Goal: Information Seeking & Learning: Check status

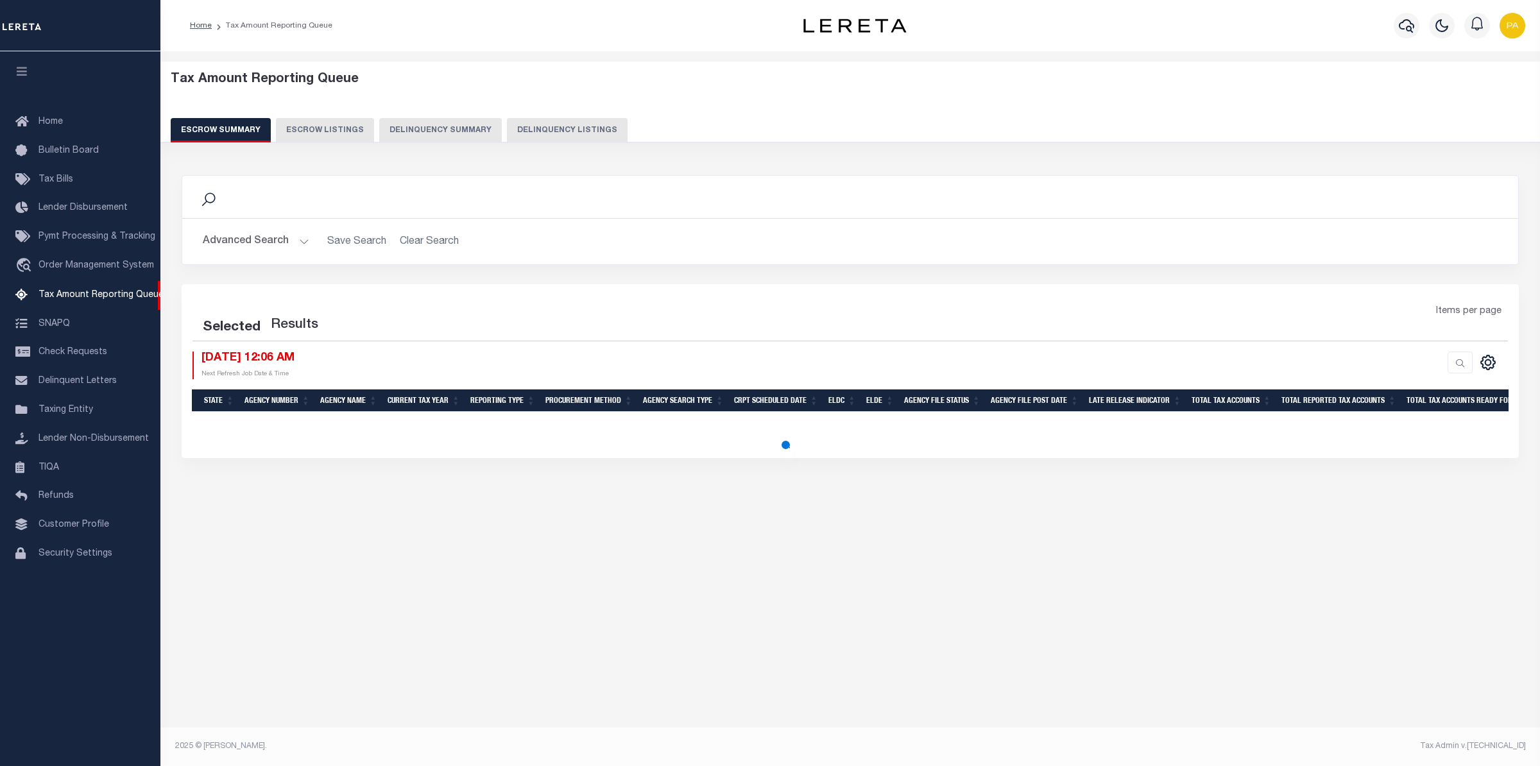
select select "100"
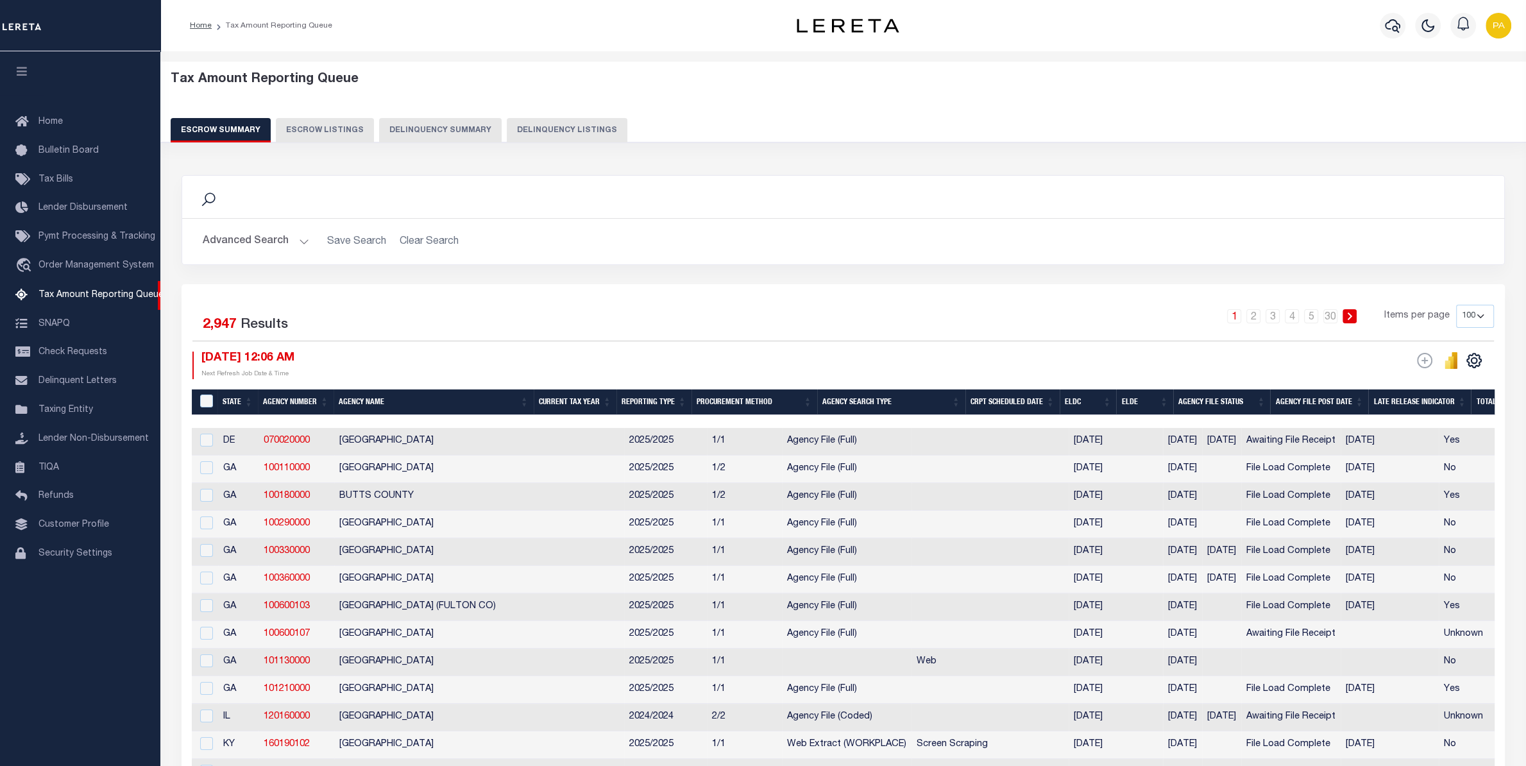
click at [538, 127] on button "Delinquency Listings" at bounding box center [567, 130] width 121 height 24
select select "100"
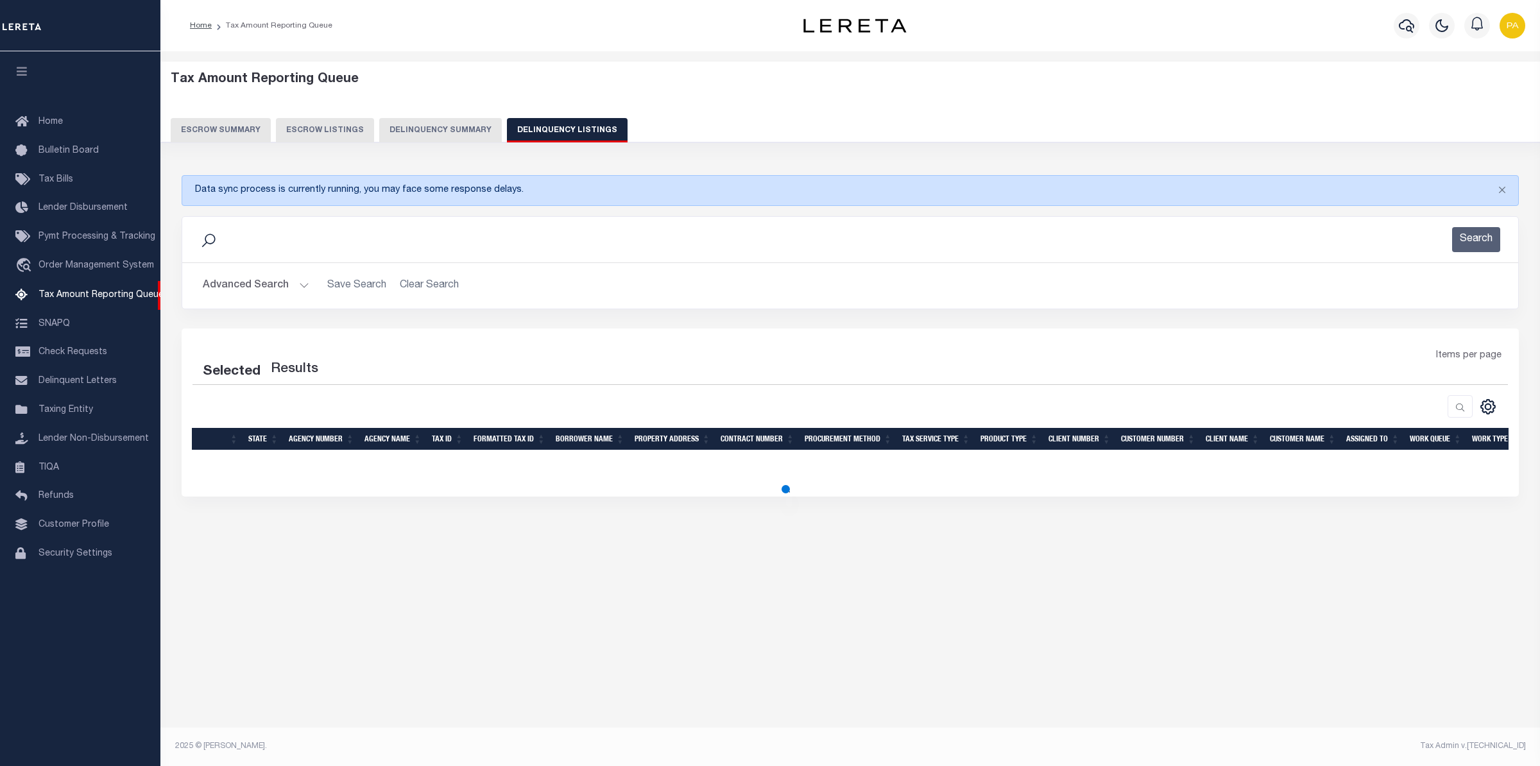
select select "100"
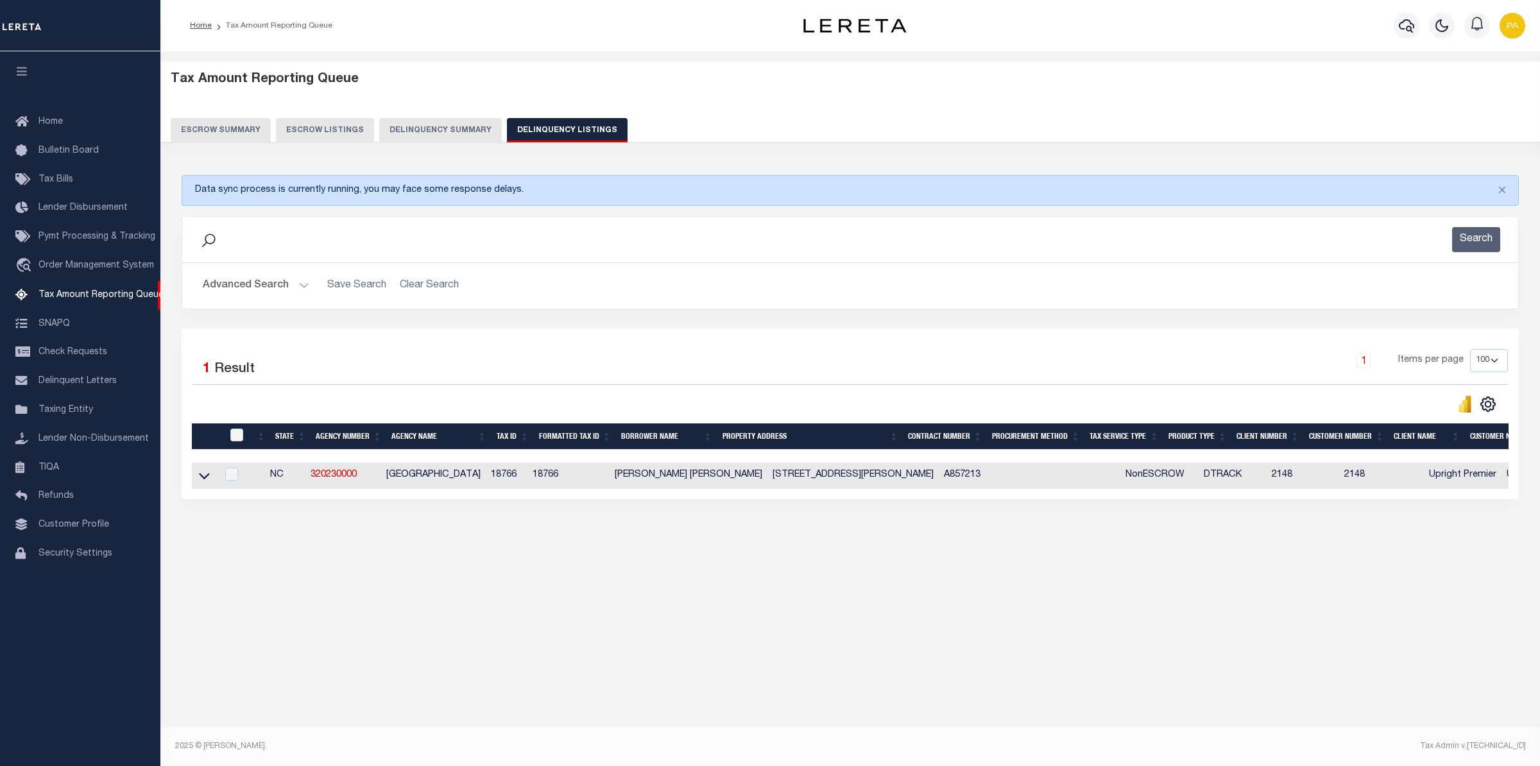
click at [285, 276] on button "Advanced Search" at bounding box center [256, 285] width 107 height 25
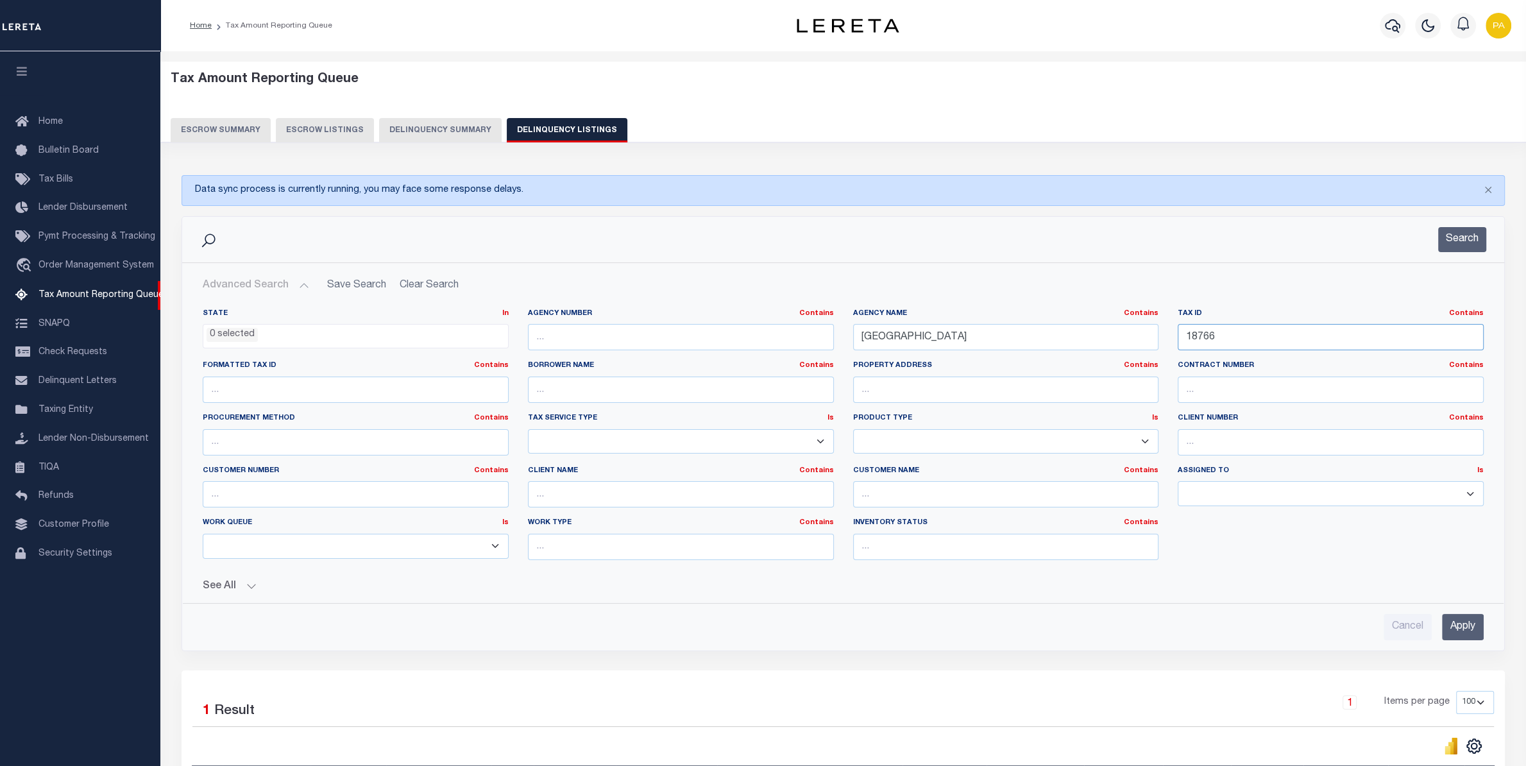
drag, startPoint x: 1229, startPoint y: 339, endPoint x: 918, endPoint y: 349, distance: 311.3
click at [1178, 339] on input "18766" at bounding box center [1331, 337] width 306 height 26
paste input "5145000000"
type input "5145000000"
drag, startPoint x: 976, startPoint y: 336, endPoint x: 705, endPoint y: 336, distance: 270.8
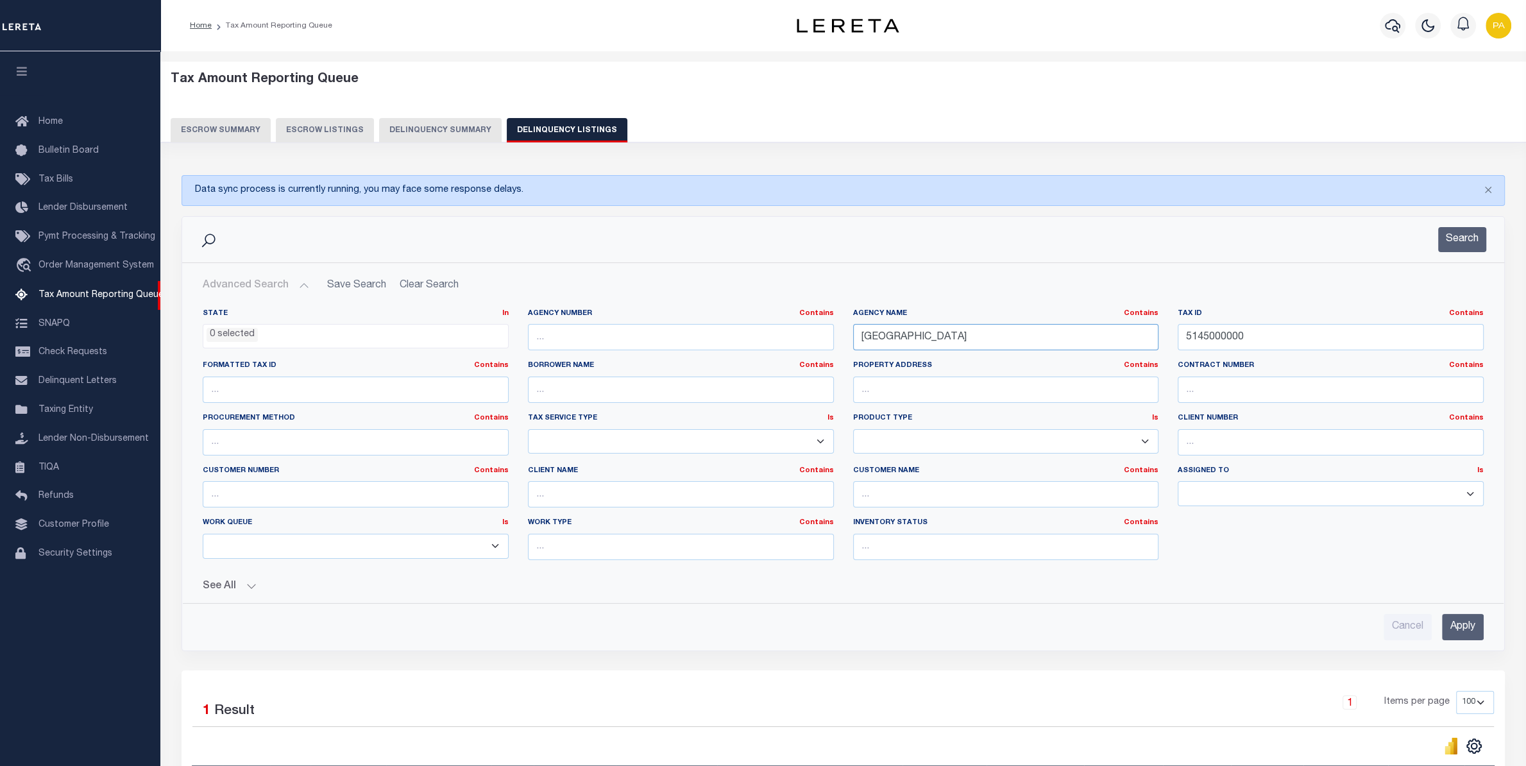
click at [853, 336] on input "[GEOGRAPHIC_DATA]" at bounding box center [1006, 337] width 306 height 26
click at [1478, 629] on input "Apply" at bounding box center [1463, 627] width 42 height 26
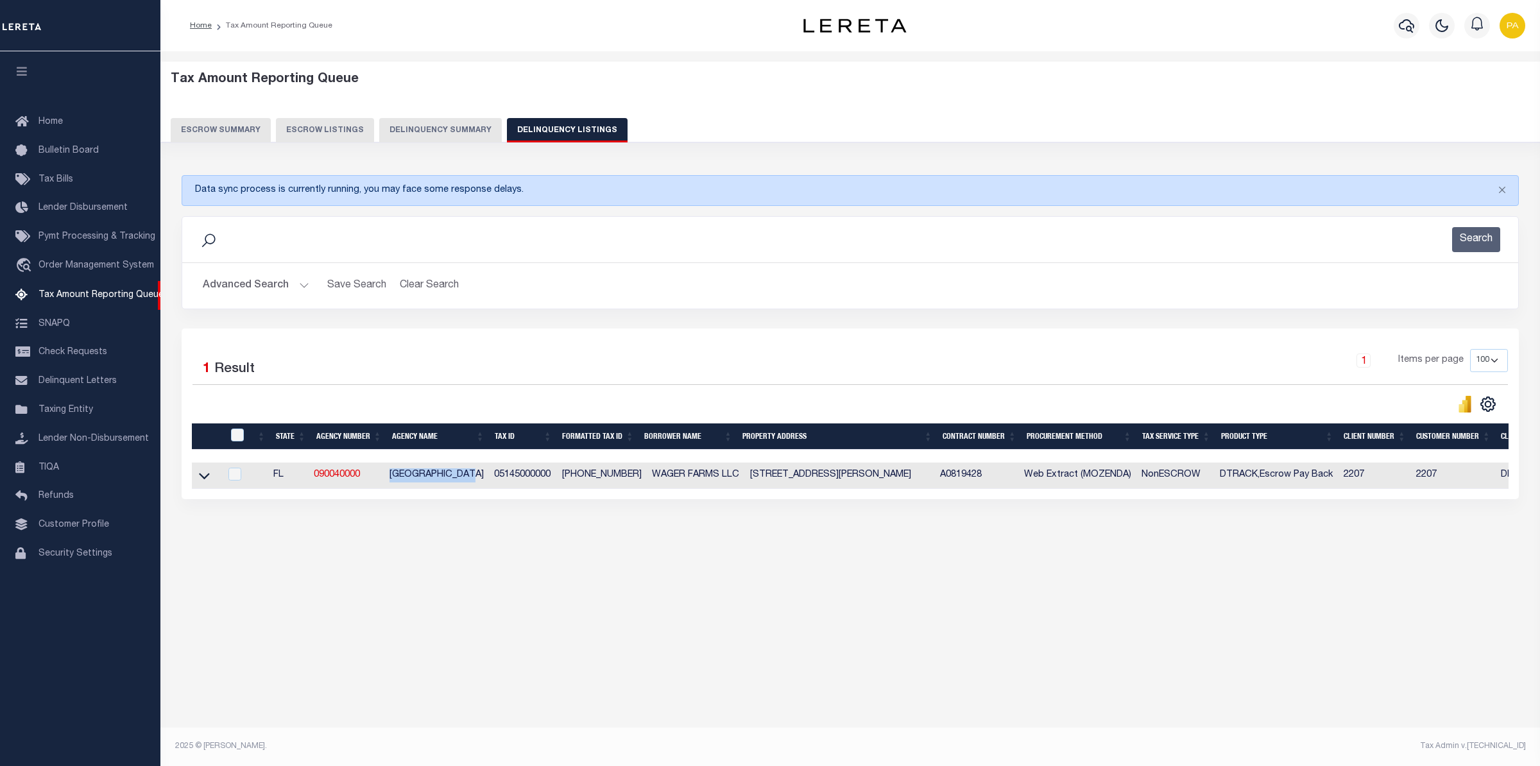
drag, startPoint x: 389, startPoint y: 479, endPoint x: 484, endPoint y: 475, distance: 95.7
click at [484, 475] on td "[GEOGRAPHIC_DATA]" at bounding box center [436, 476] width 105 height 26
checkbox input "true"
copy td "[GEOGRAPHIC_DATA]"
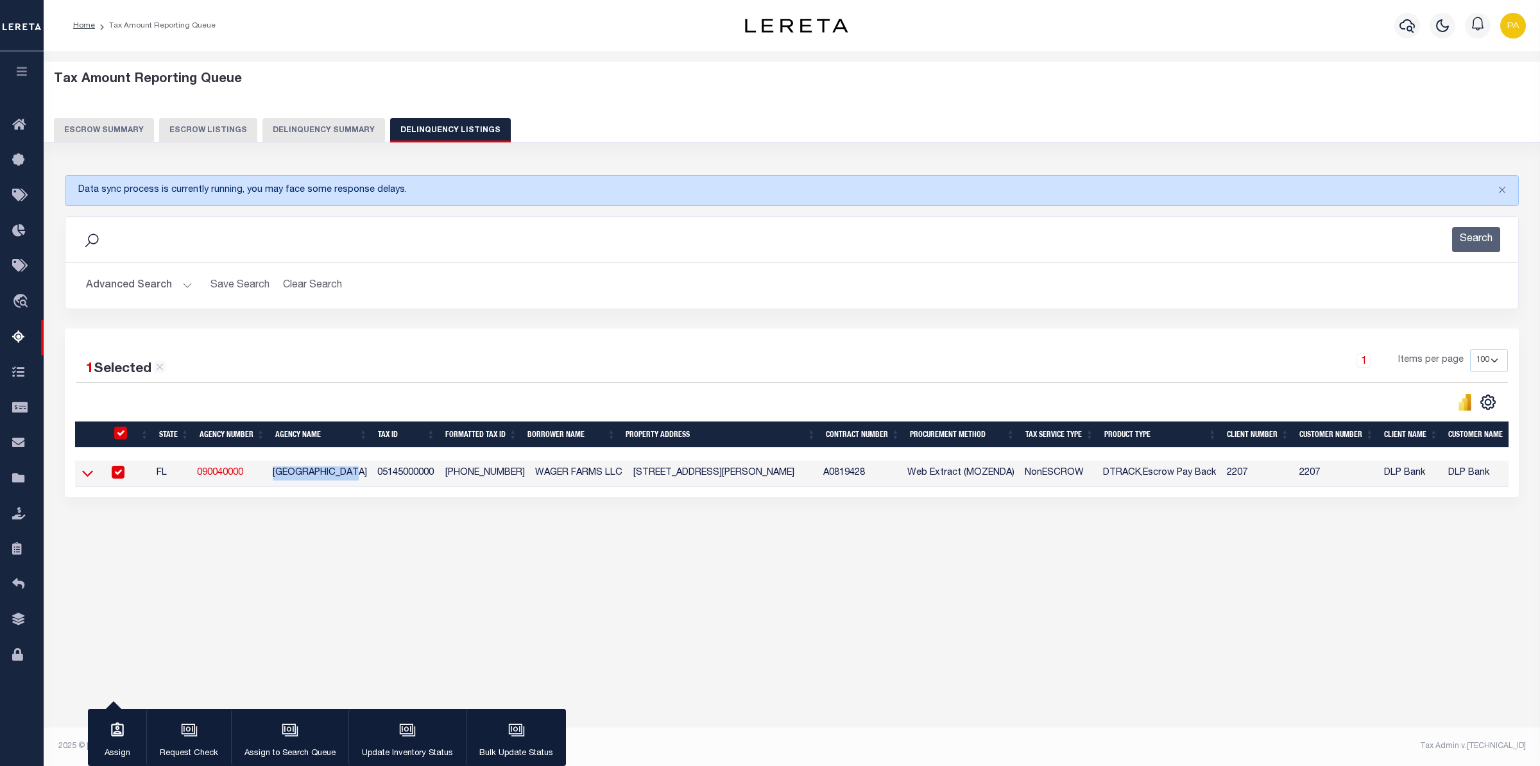
click at [90, 475] on icon at bounding box center [87, 472] width 11 height 13
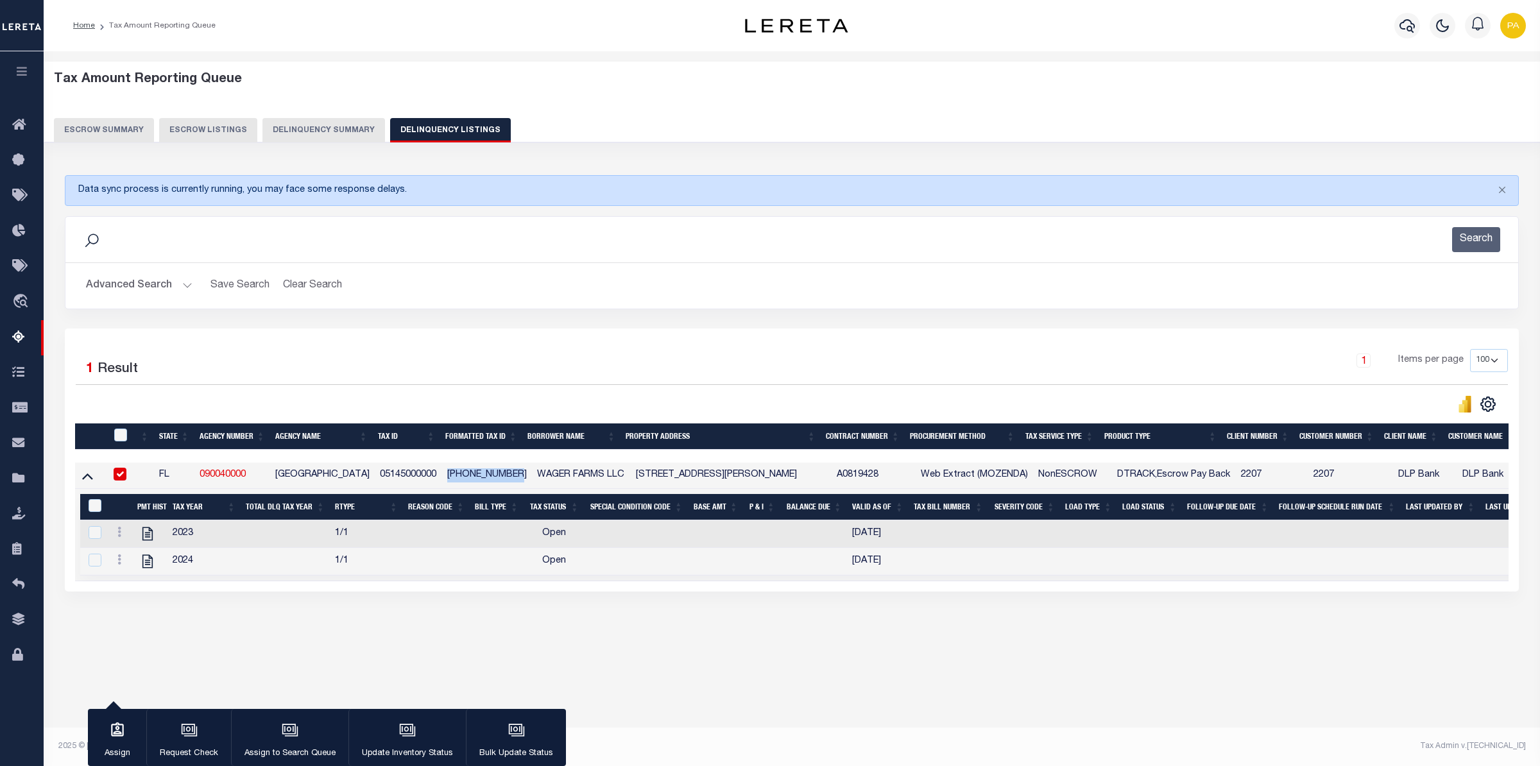
drag, startPoint x: 448, startPoint y: 480, endPoint x: 515, endPoint y: 477, distance: 67.4
click at [515, 477] on td "[PHONE_NUMBER]" at bounding box center [487, 476] width 90 height 26
copy td "[PHONE_NUMBER]"
checkbox input "false"
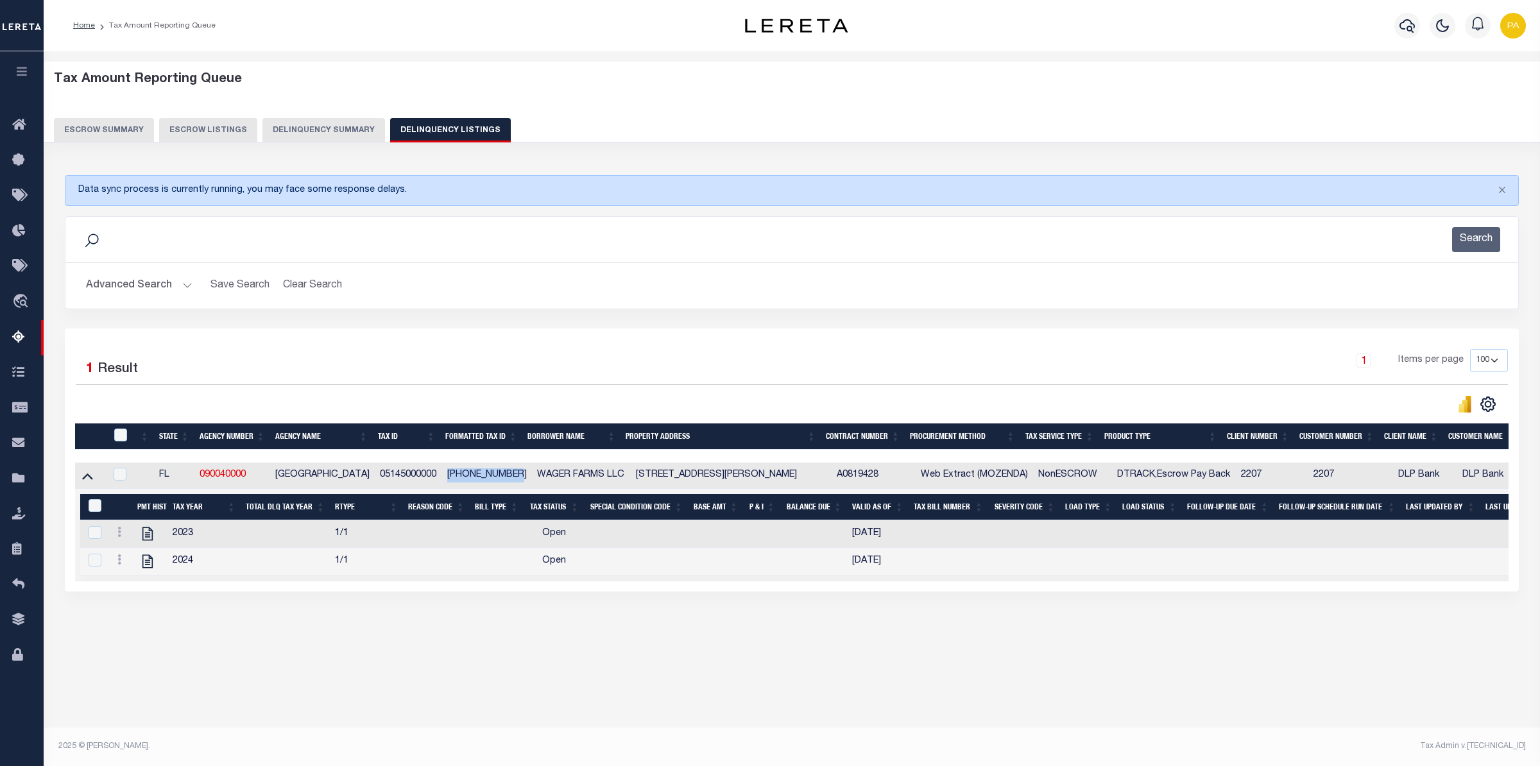
click at [166, 282] on button "Advanced Search" at bounding box center [139, 285] width 107 height 25
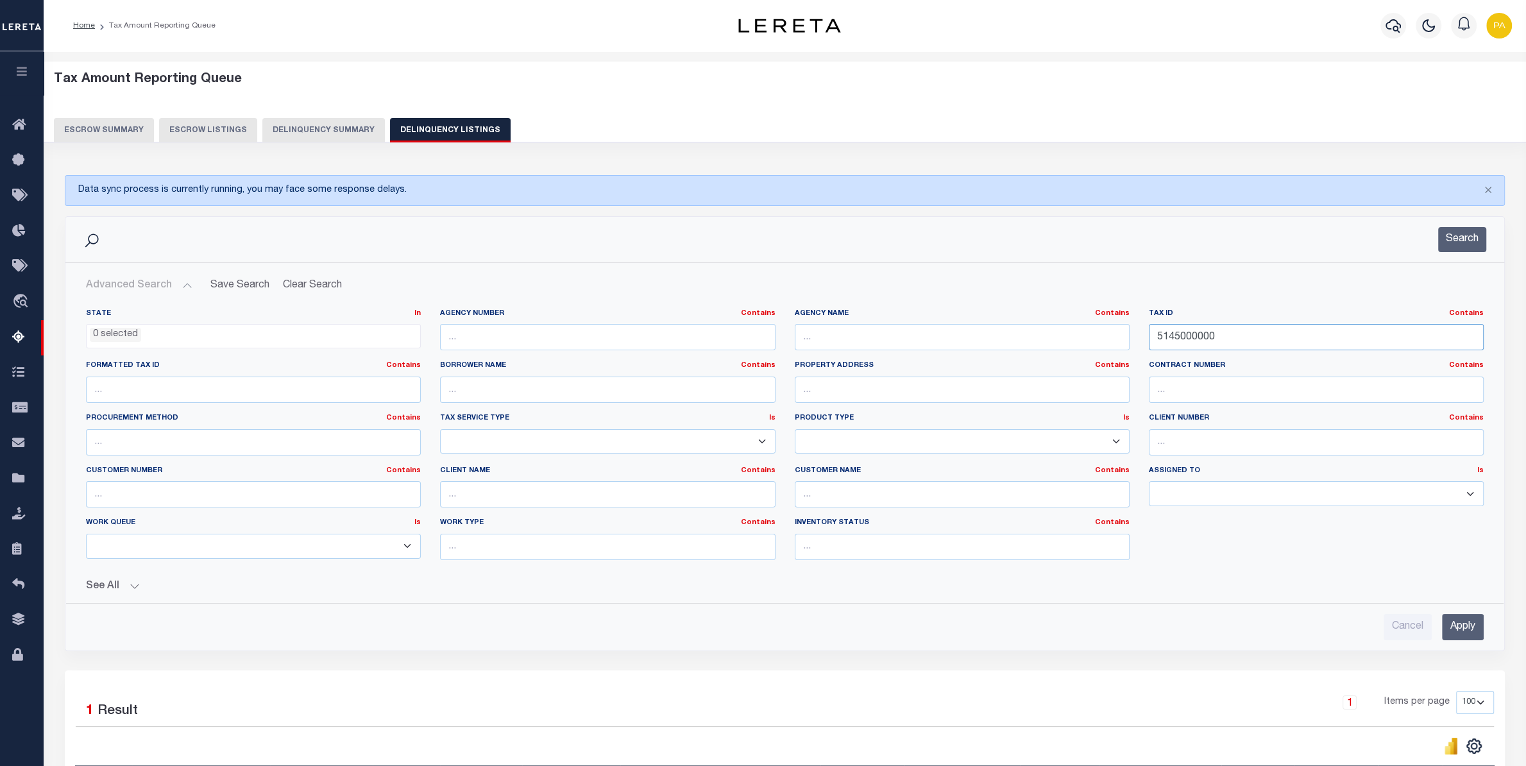
drag, startPoint x: 1043, startPoint y: 334, endPoint x: 862, endPoint y: 330, distance: 181.0
click at [862, 330] on div "State In In AK AL AR AZ CA CO CT DC DE FL GA GU HI IA ID IL IN KS [GEOGRAPHIC_D…" at bounding box center [784, 440] width 1417 height 262
paste input "1314428A000007"
type input "1314428A0000070000"
click at [1459, 626] on input "Apply" at bounding box center [1463, 627] width 42 height 26
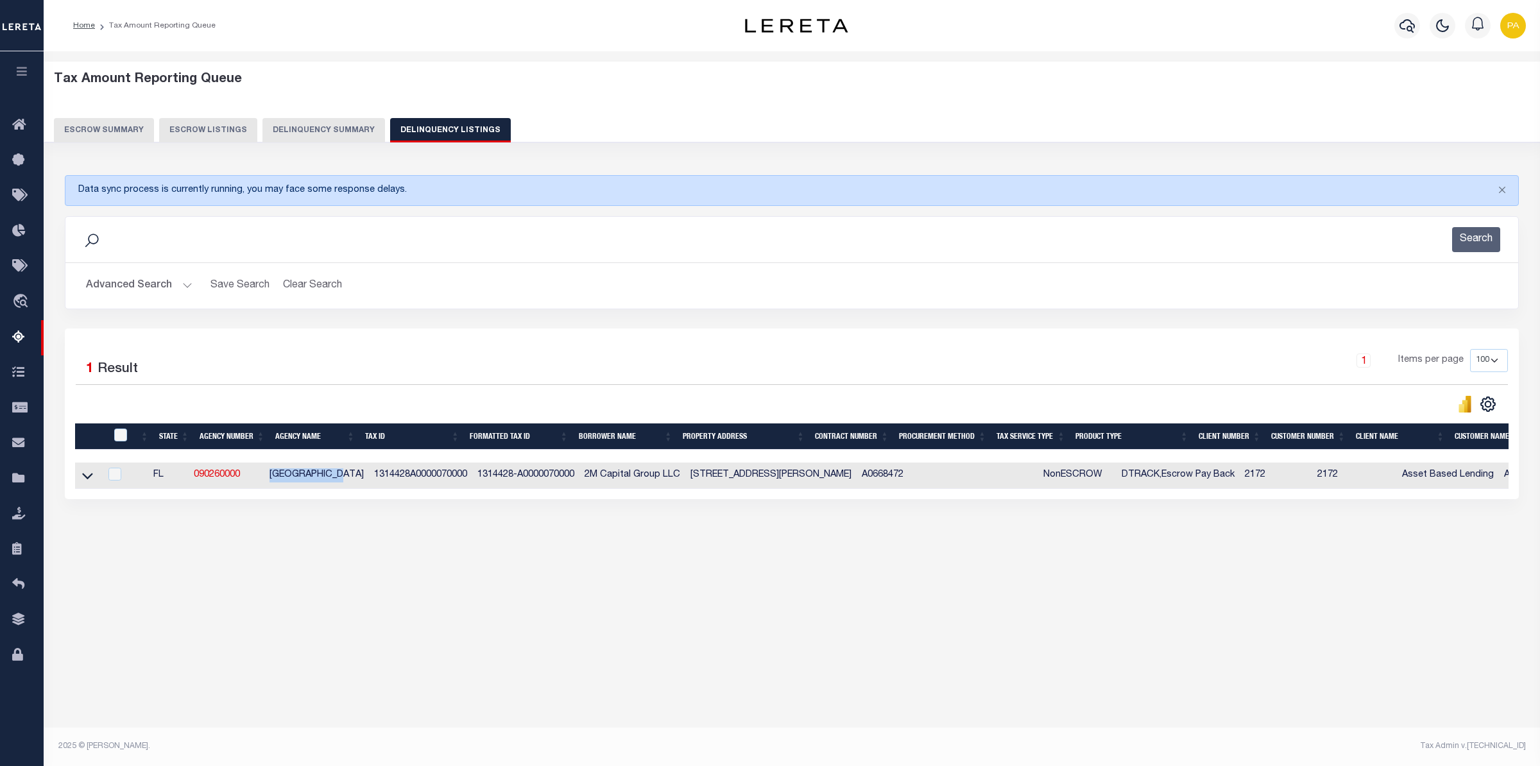
drag, startPoint x: 268, startPoint y: 475, endPoint x: 352, endPoint y: 480, distance: 84.2
click at [352, 480] on tr "FL 090260000 [GEOGRAPHIC_DATA] 1314428A0000070000 1314428-A0000070000 2M Capita…" at bounding box center [970, 476] width 1791 height 26
